Goal: Task Accomplishment & Management: Manage account settings

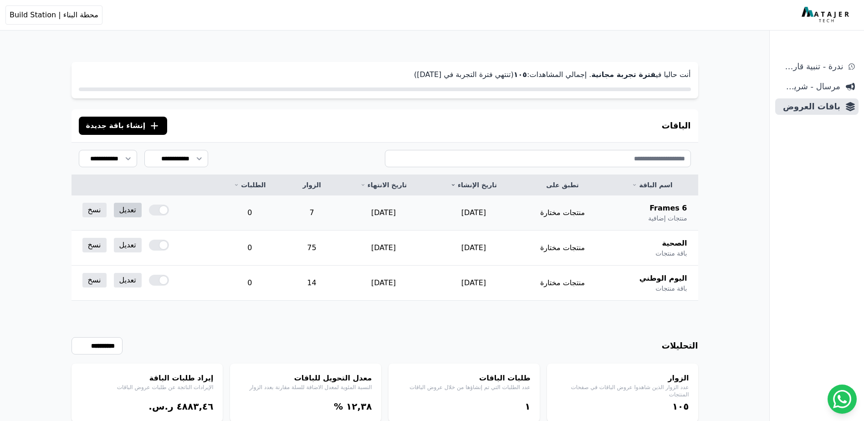
click at [128, 214] on link "تعديل" at bounding box center [128, 210] width 28 height 15
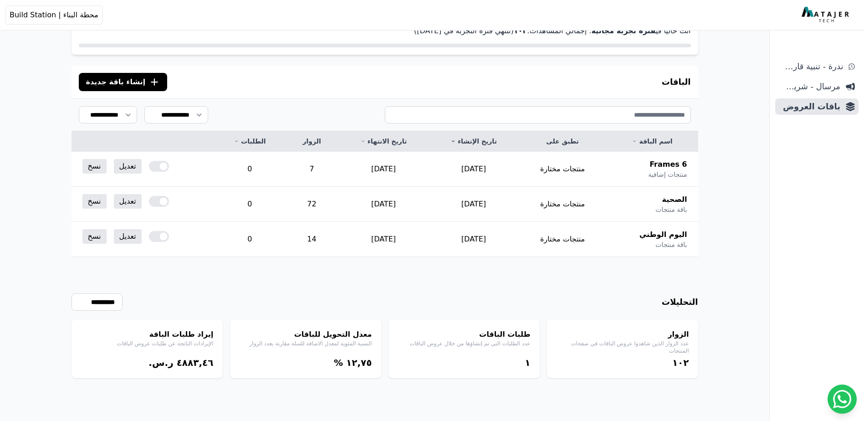
click at [184, 335] on h4 "إيراد طلبات الباقة" at bounding box center [147, 334] width 133 height 11
drag, startPoint x: 667, startPoint y: 170, endPoint x: 250, endPoint y: 168, distance: 416.5
click at [250, 168] on tr "6 Frames منتجات إضافية منتجات مختارة 2025-09-07 2026-01-01 7 0 تعديل نسخ" at bounding box center [384, 169] width 626 height 35
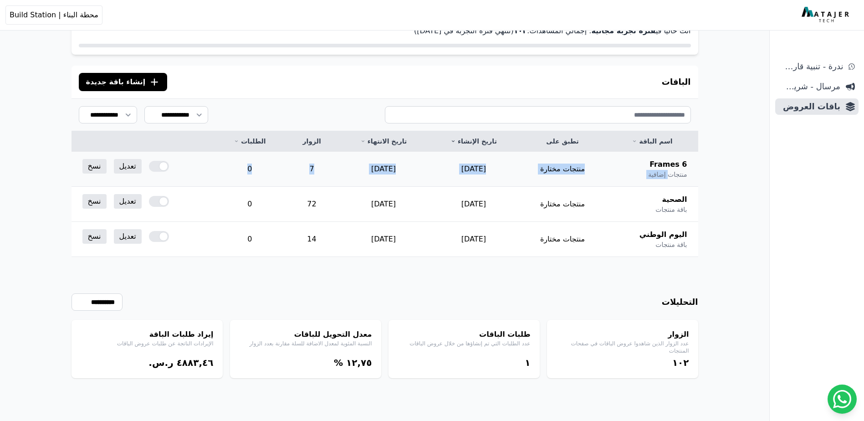
click at [247, 168] on td "0" at bounding box center [249, 169] width 71 height 35
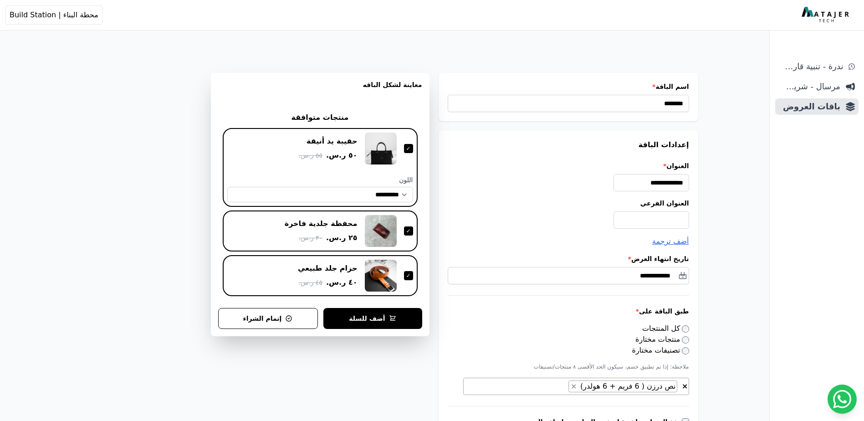
scroll to position [46, 0]
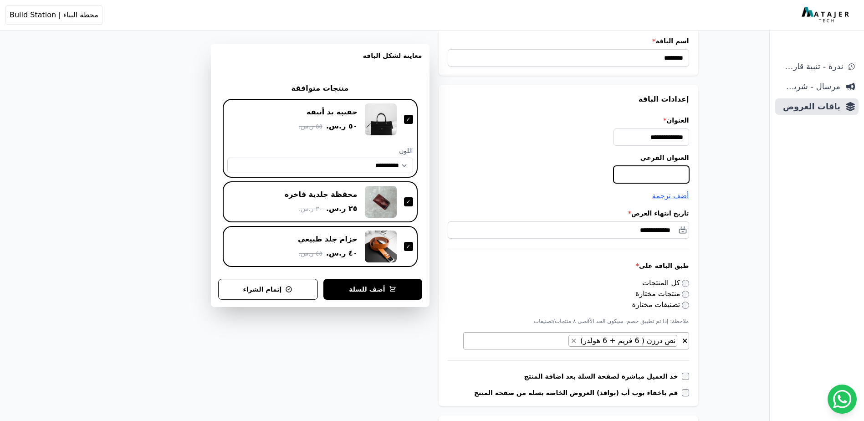
click at [648, 173] on input "العنوان الفرعي" at bounding box center [651, 174] width 76 height 17
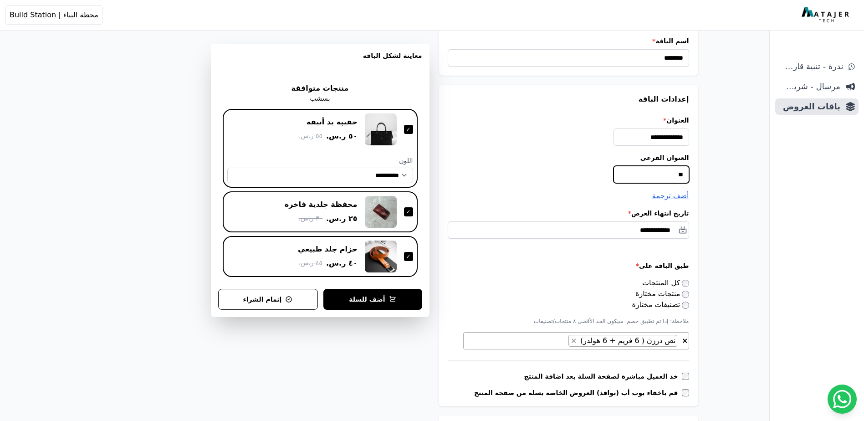
type input "*"
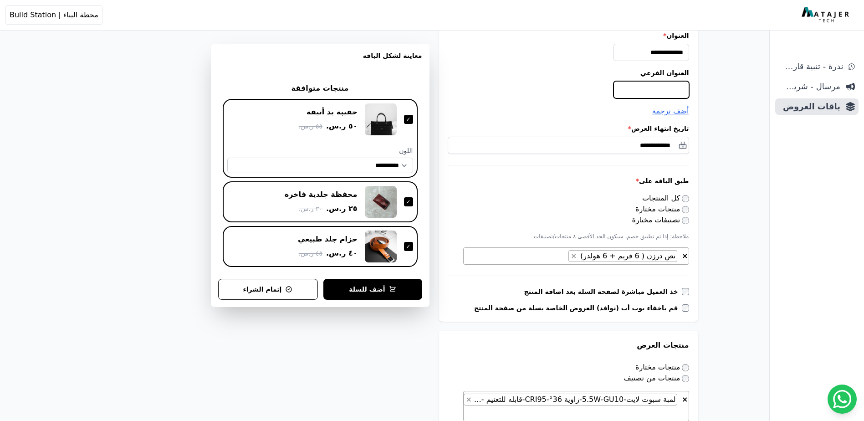
scroll to position [137, 0]
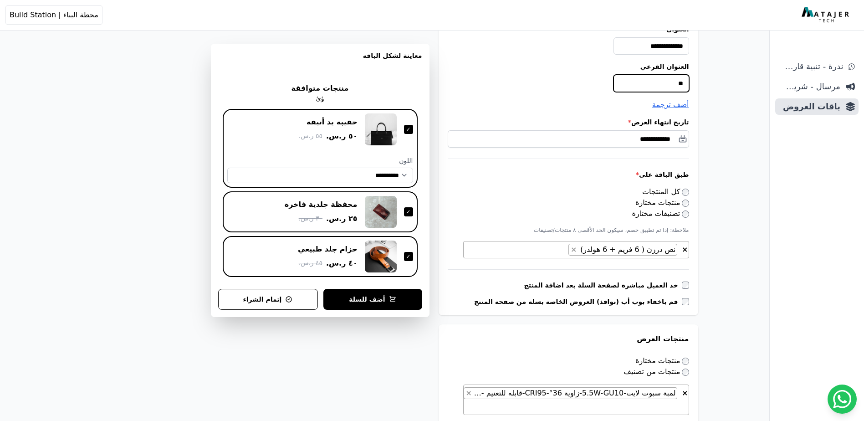
type input "*"
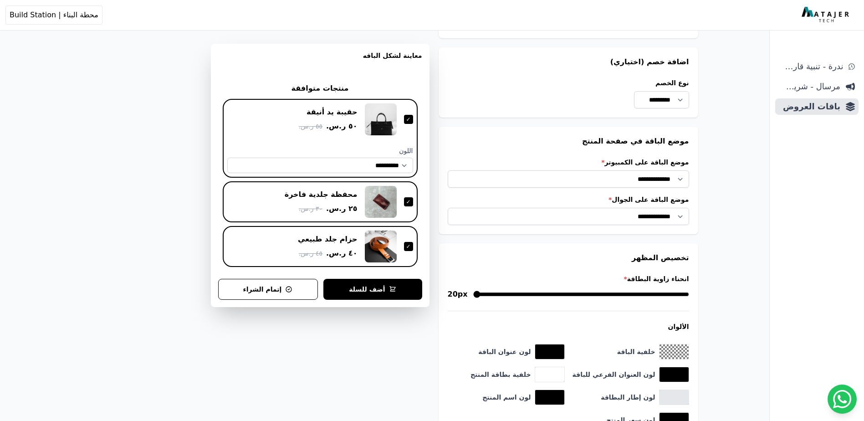
scroll to position [637, 0]
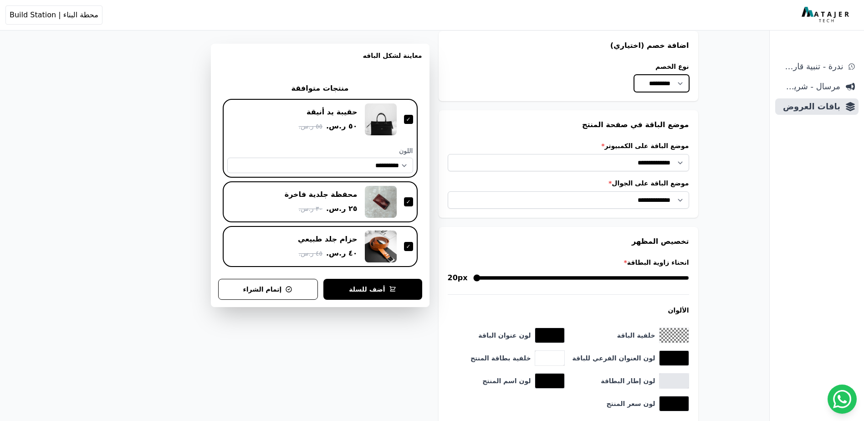
click at [659, 87] on select "********* ********* *****" at bounding box center [661, 83] width 55 height 17
click at [575, 88] on div "نوع الخصم ********* ********* ***** قيمة الخصم" at bounding box center [567, 77] width 241 height 30
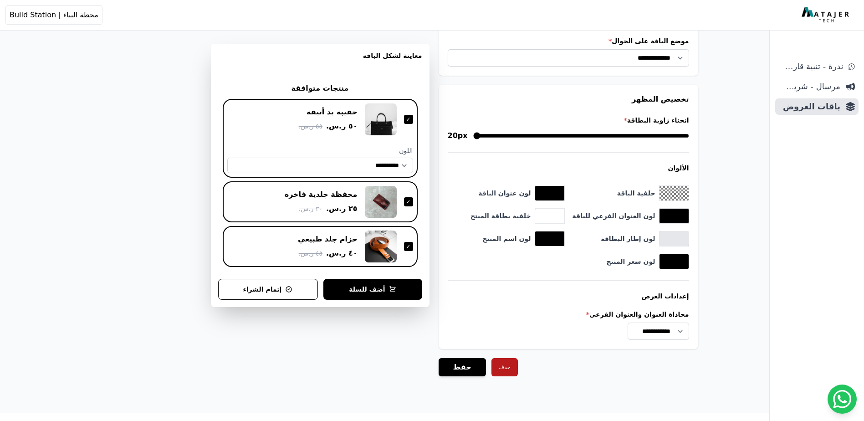
scroll to position [789, 0]
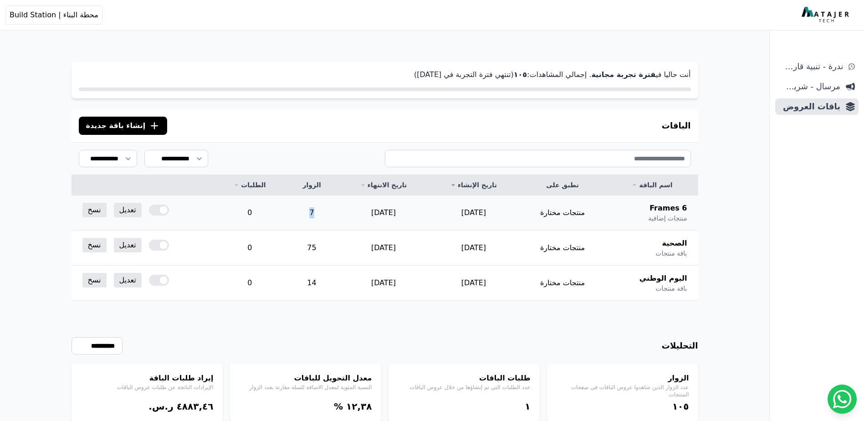
drag, startPoint x: 325, startPoint y: 214, endPoint x: 312, endPoint y: 213, distance: 13.3
click at [312, 213] on td "7" at bounding box center [311, 212] width 53 height 35
click at [426, 328] on div "**********" at bounding box center [384, 360] width 626 height 121
